Goal: Transaction & Acquisition: Purchase product/service

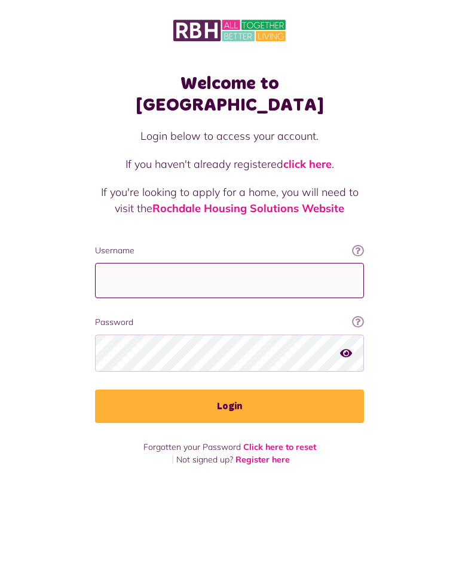
type input "**********"
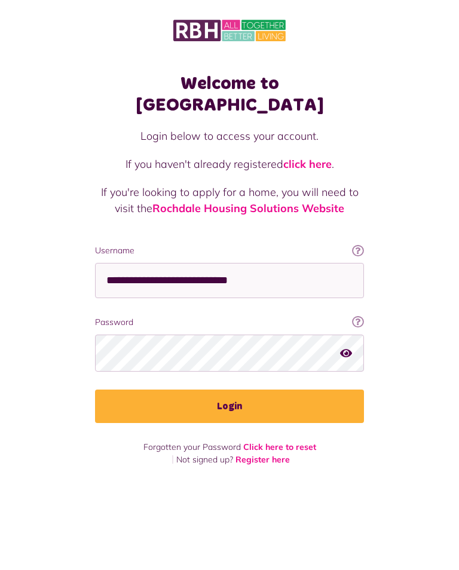
click at [230, 390] on button "Login" at bounding box center [229, 406] width 269 height 33
click at [240, 390] on button "Login" at bounding box center [229, 406] width 269 height 33
click at [248, 390] on button "Login" at bounding box center [229, 406] width 269 height 33
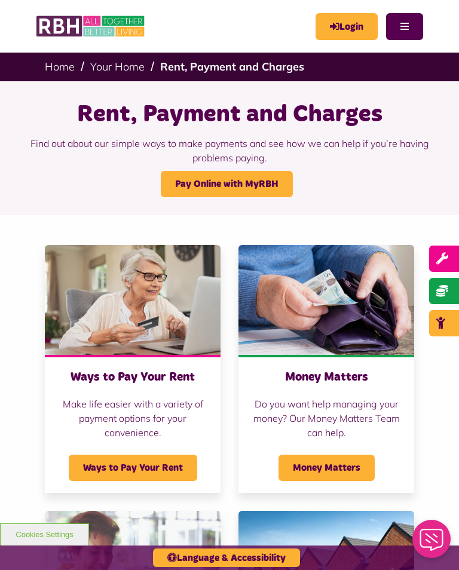
click at [0, 0] on icon "MyRBH" at bounding box center [0, 0] width 0 height 0
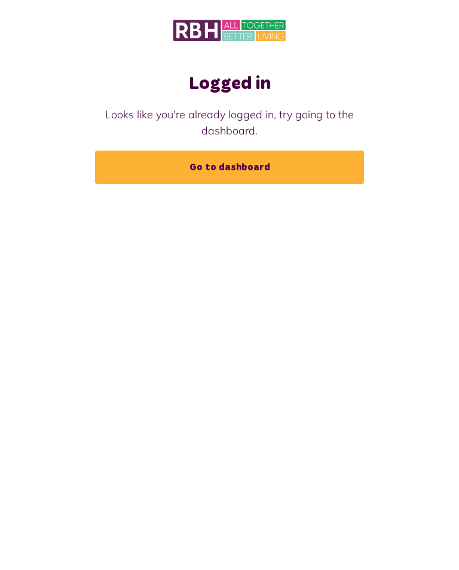
click at [240, 163] on link "Go to dashboard" at bounding box center [229, 167] width 269 height 33
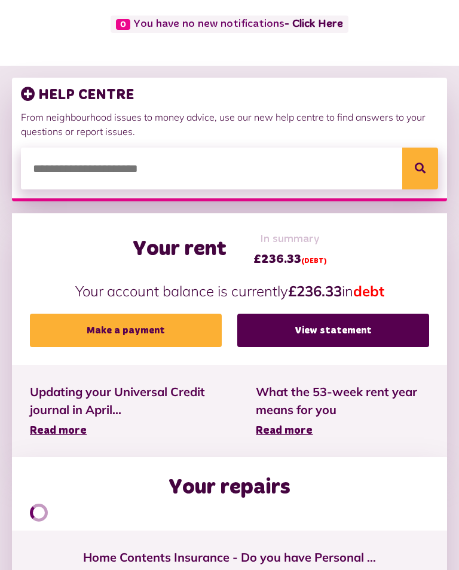
scroll to position [108, 0]
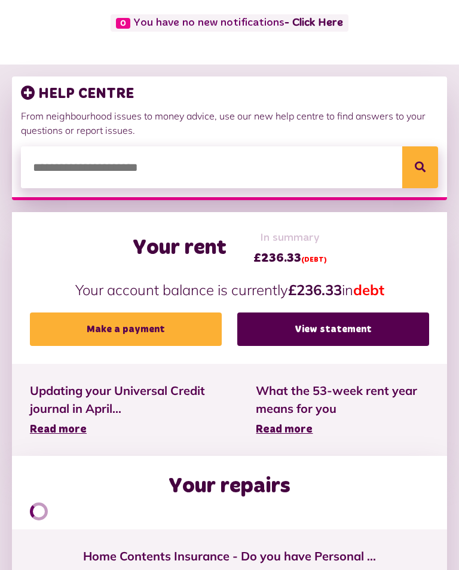
click at [154, 328] on link "Make a payment" at bounding box center [126, 329] width 192 height 33
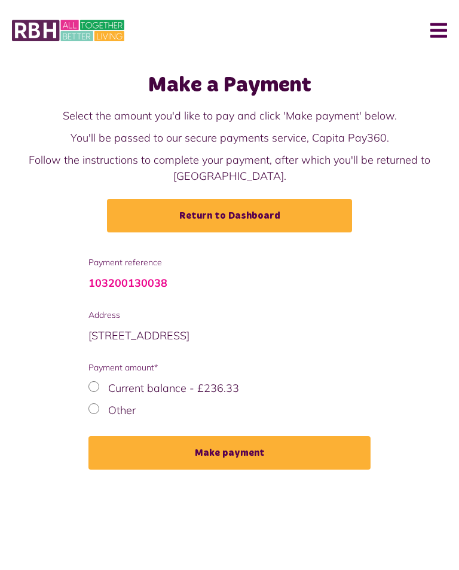
click at [100, 405] on div "Other" at bounding box center [229, 410] width 282 height 16
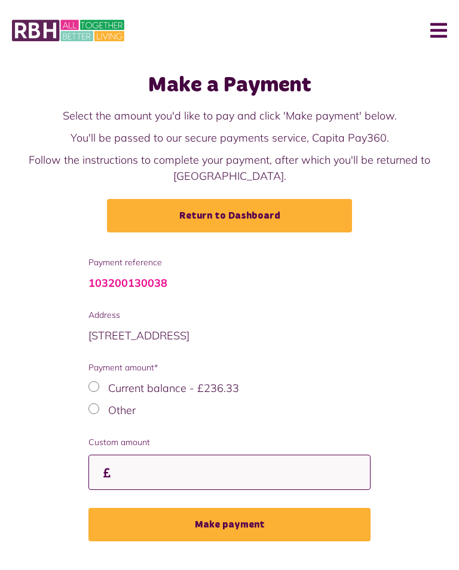
click at [195, 472] on input "Custom amount" at bounding box center [229, 472] width 282 height 35
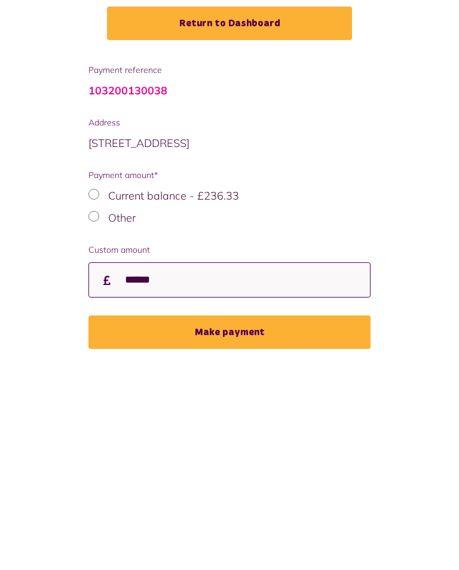
type input "******"
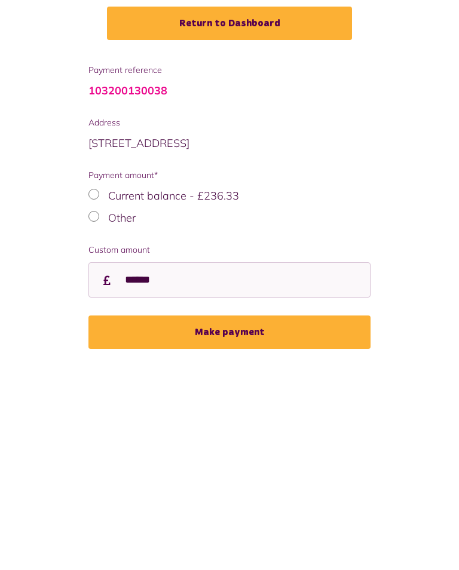
click at [216, 507] on button "Make payment" at bounding box center [229, 523] width 282 height 33
